Goal: Information Seeking & Learning: Learn about a topic

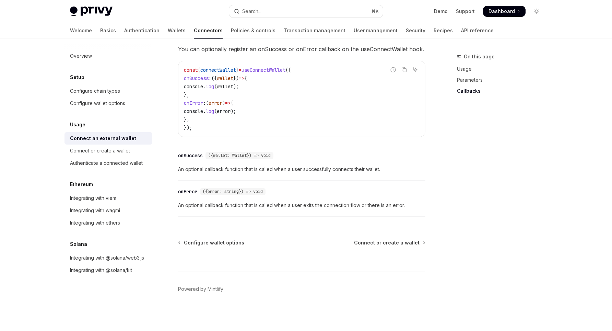
scroll to position [424, 0]
type textarea "*"
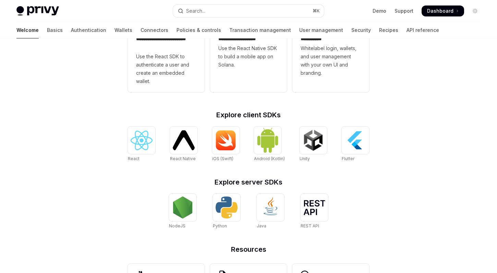
scroll to position [223, 0]
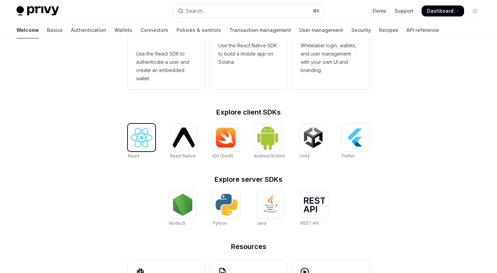
click at [139, 148] on img at bounding box center [142, 138] width 22 height 20
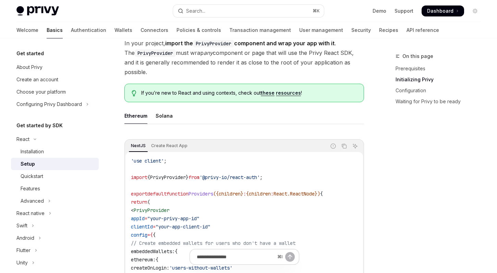
scroll to position [165, 0]
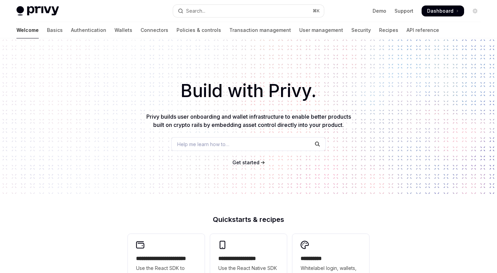
scroll to position [223, 0]
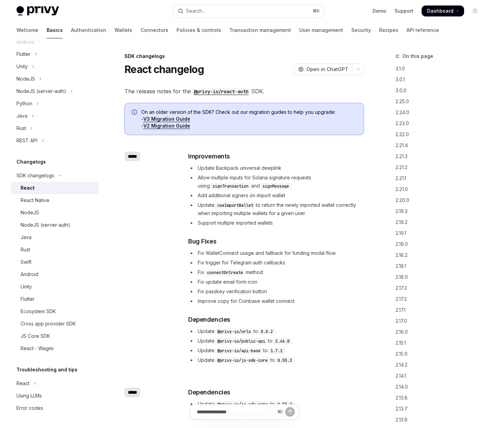
type textarea "*"
